Goal: Find specific page/section: Find specific page/section

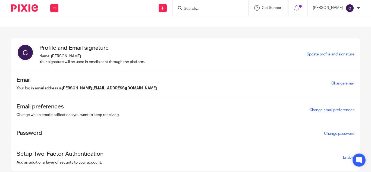
click at [201, 8] on input "Search" at bounding box center [207, 9] width 49 height 5
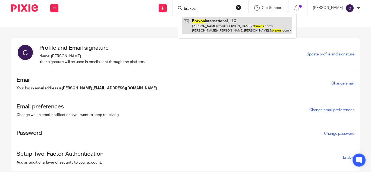
type input "braxos"
click at [221, 27] on link at bounding box center [237, 25] width 110 height 17
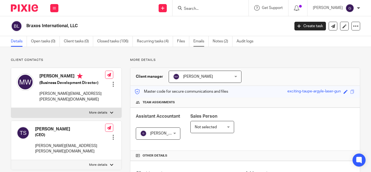
click at [206, 45] on link "Emails" at bounding box center [200, 41] width 15 height 11
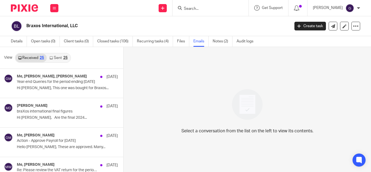
click at [52, 59] on icon at bounding box center [50, 57] width 3 height 3
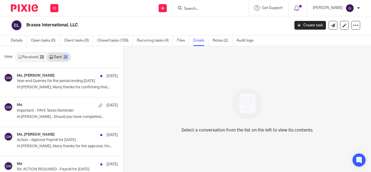
click at [201, 8] on input "Search" at bounding box center [207, 9] width 49 height 5
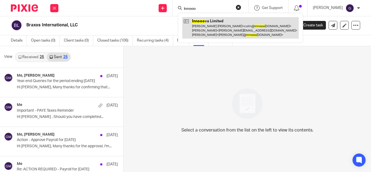
type input "innooo"
click at [228, 26] on link at bounding box center [240, 27] width 116 height 21
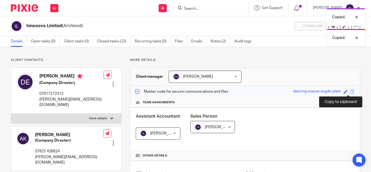
click at [350, 92] on span at bounding box center [352, 92] width 4 height 4
